Goal: Task Accomplishment & Management: Use online tool/utility

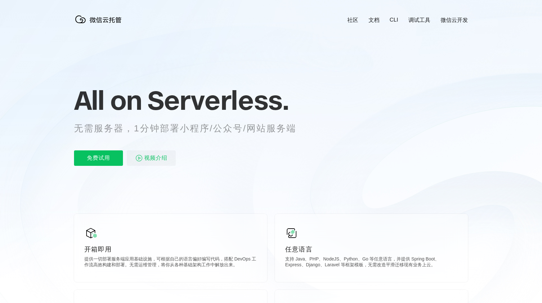
scroll to position [0, 1146]
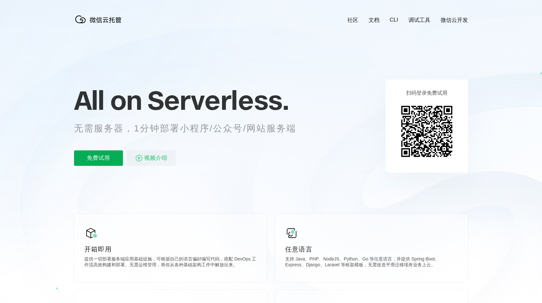
click at [108, 163] on p "免费试用" at bounding box center [98, 157] width 49 height 15
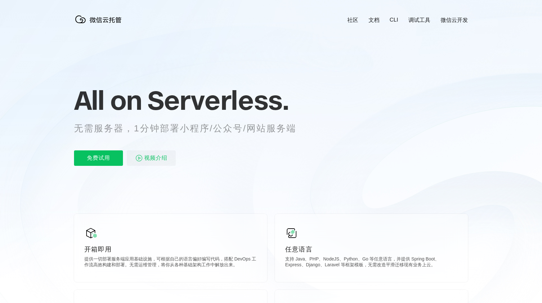
click at [250, 186] on icon at bounding box center [271, 174] width 619 height 348
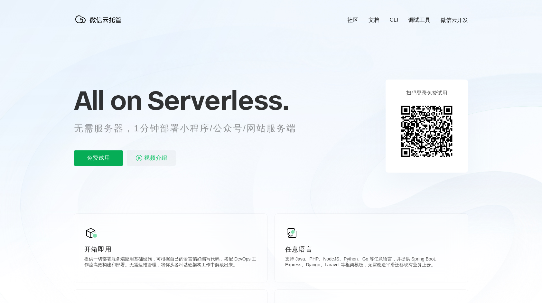
click at [109, 161] on p "免费试用" at bounding box center [98, 157] width 49 height 15
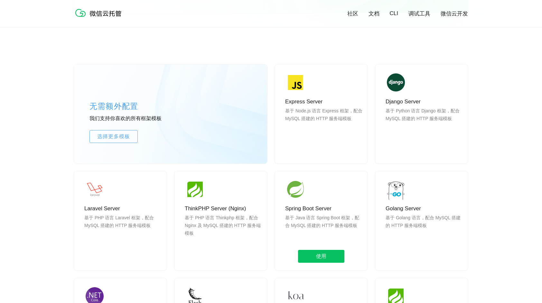
scroll to position [515, 0]
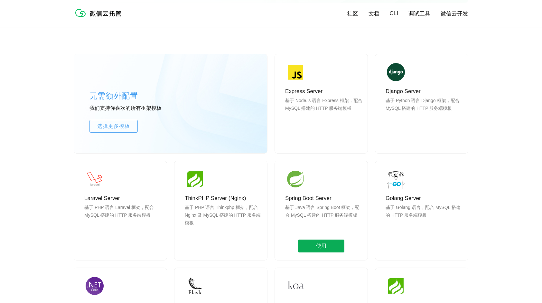
click at [330, 242] on span "使用" at bounding box center [321, 246] width 46 height 13
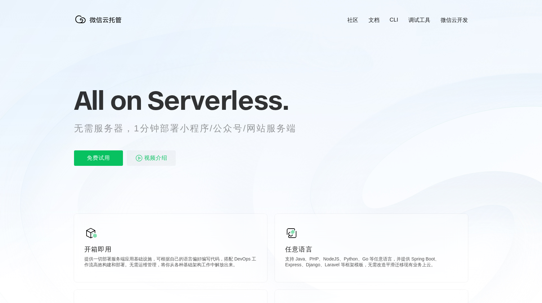
scroll to position [0, 1146]
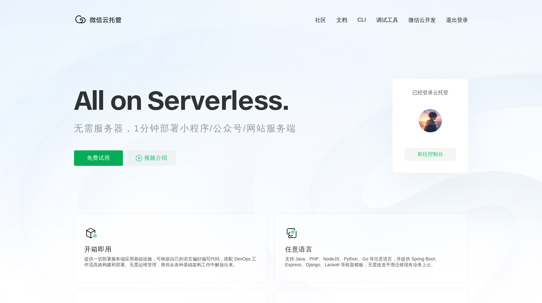
click at [117, 157] on p "免费试用" at bounding box center [98, 157] width 49 height 15
